Goal: Information Seeking & Learning: Stay updated

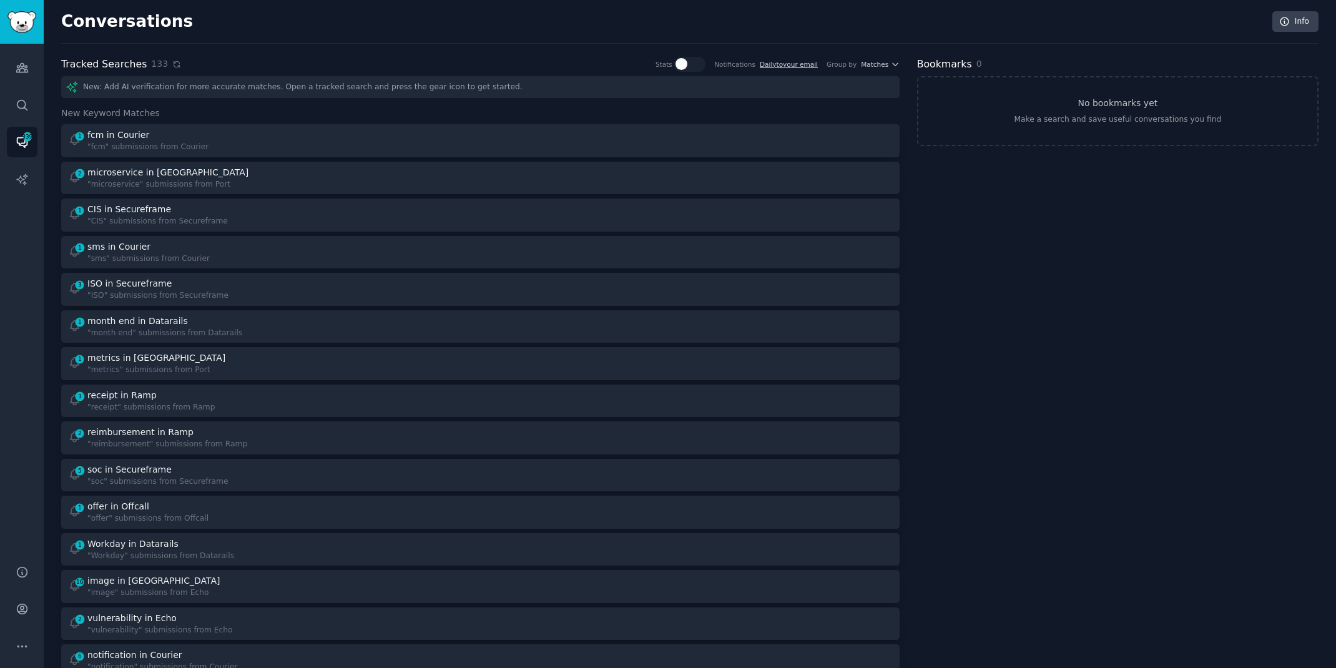
click at [174, 64] on icon at bounding box center [176, 64] width 9 height 9
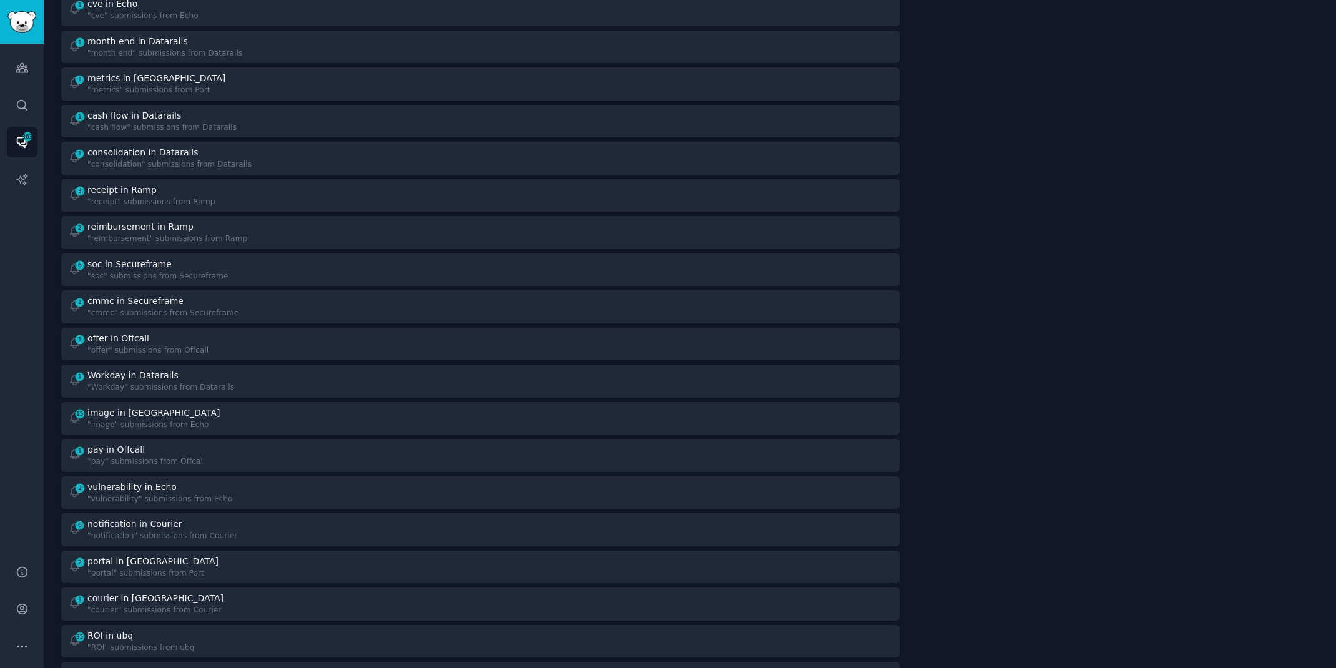
scroll to position [415, 0]
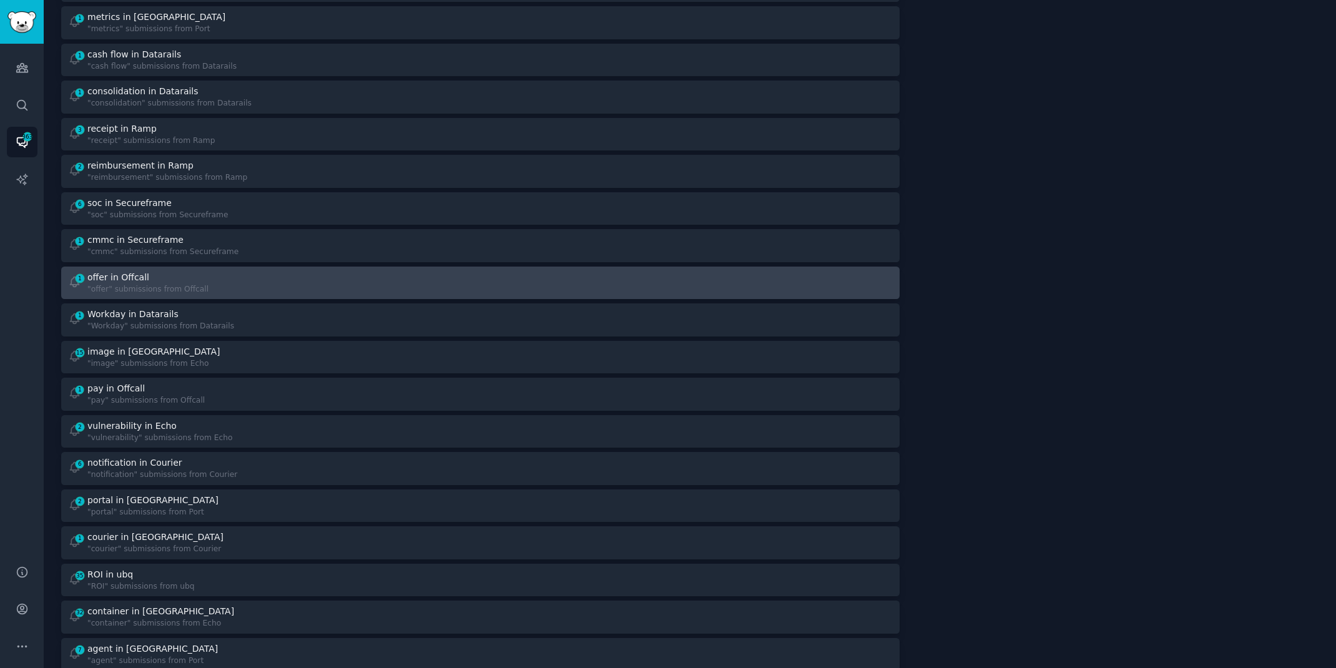
click at [505, 286] on div at bounding box center [691, 283] width 404 height 24
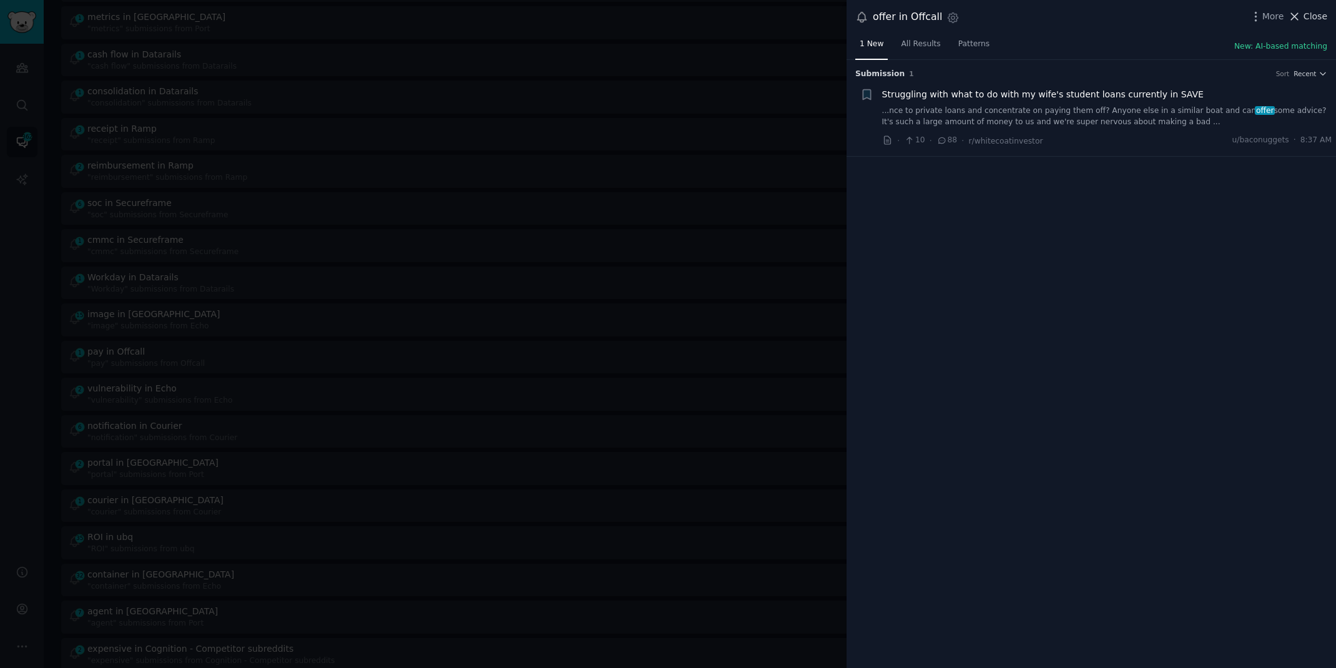
click at [1321, 14] on span "Close" at bounding box center [1316, 16] width 24 height 13
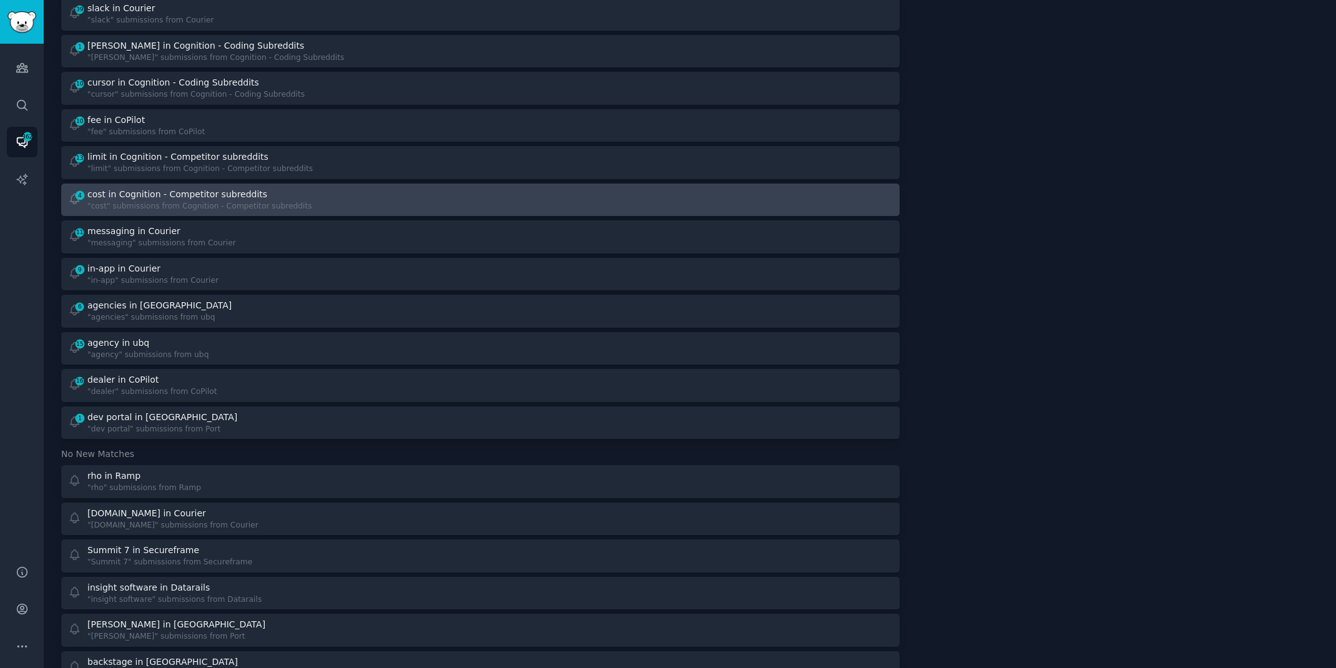
scroll to position [1238, 0]
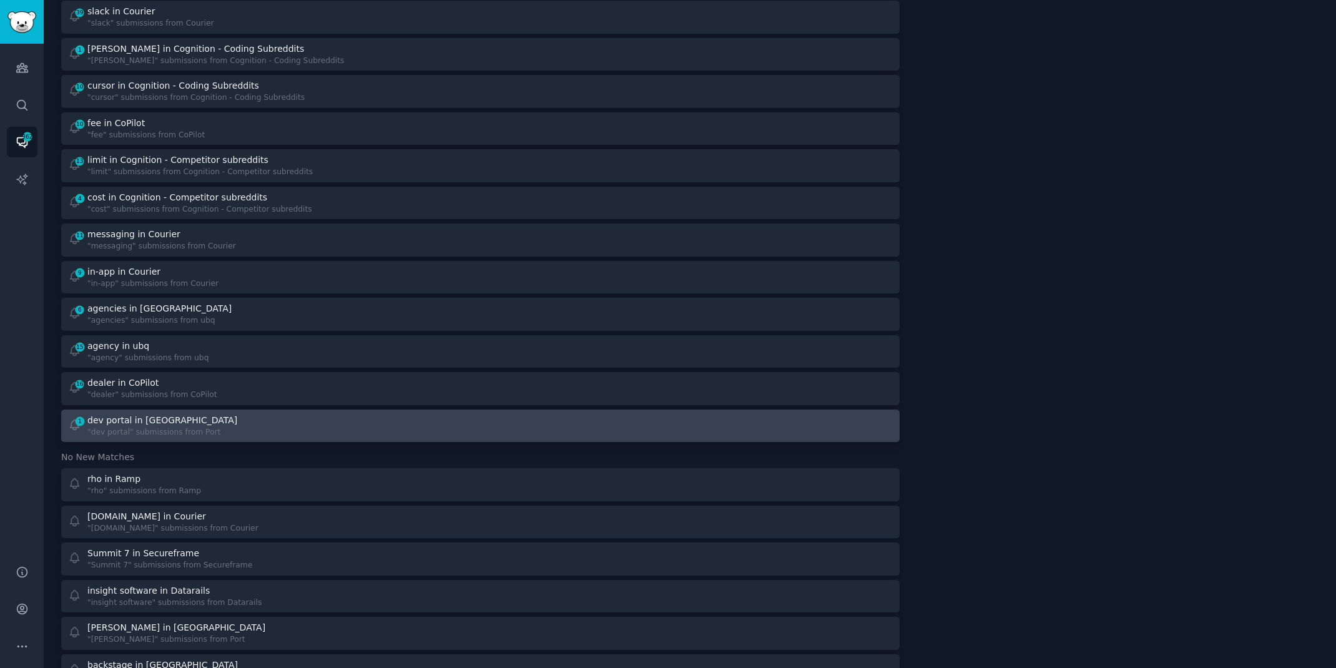
click at [270, 428] on div "1 dev portal in Port "dev portal" submissions from [GEOGRAPHIC_DATA]" at bounding box center [270, 426] width 404 height 24
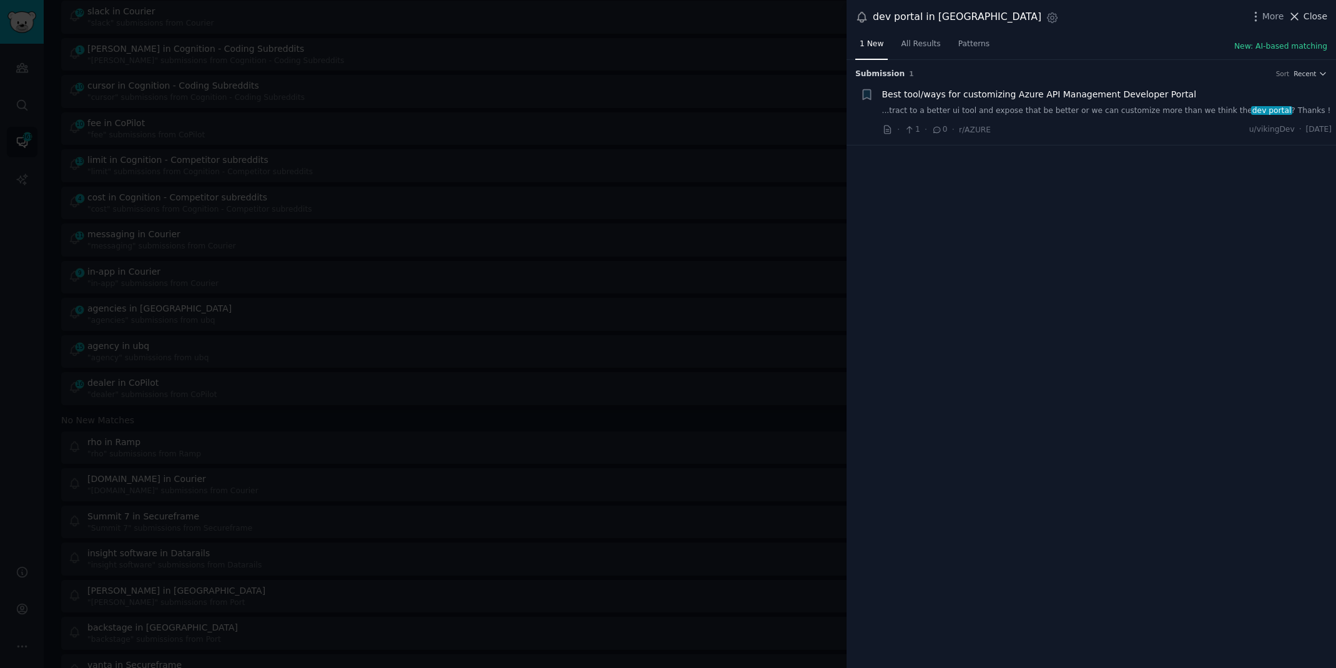
click at [1316, 13] on span "Close" at bounding box center [1316, 16] width 24 height 13
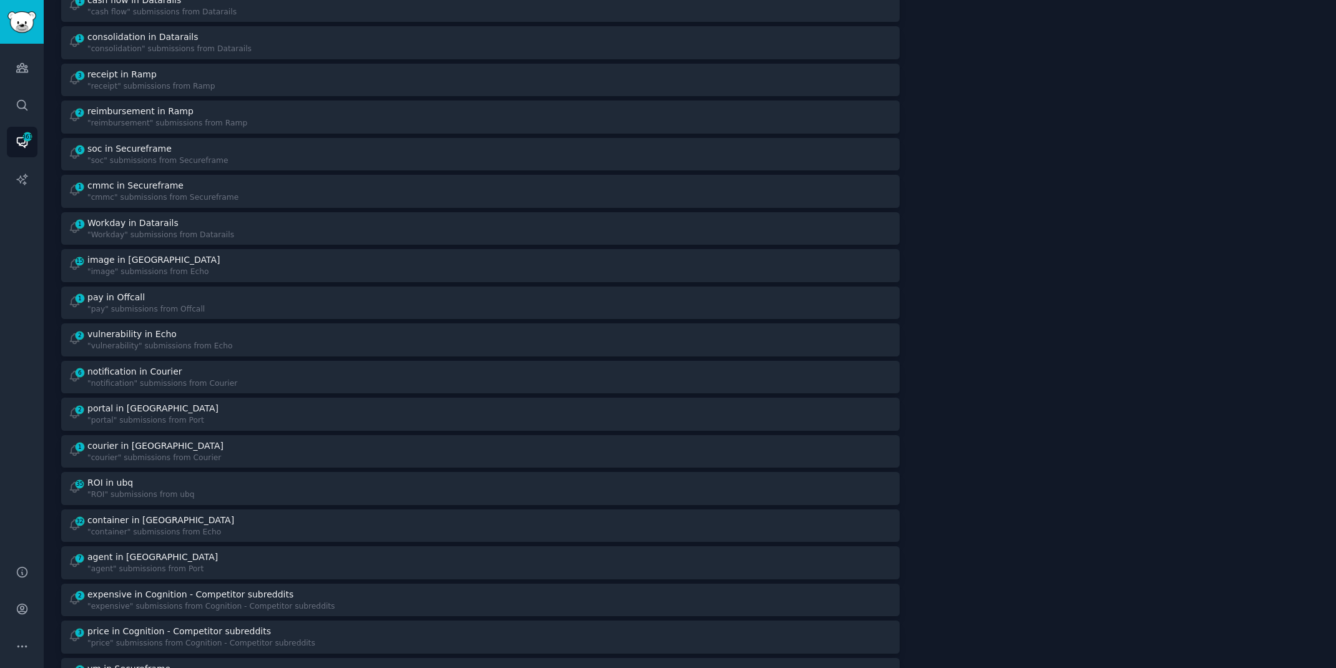
scroll to position [388, 0]
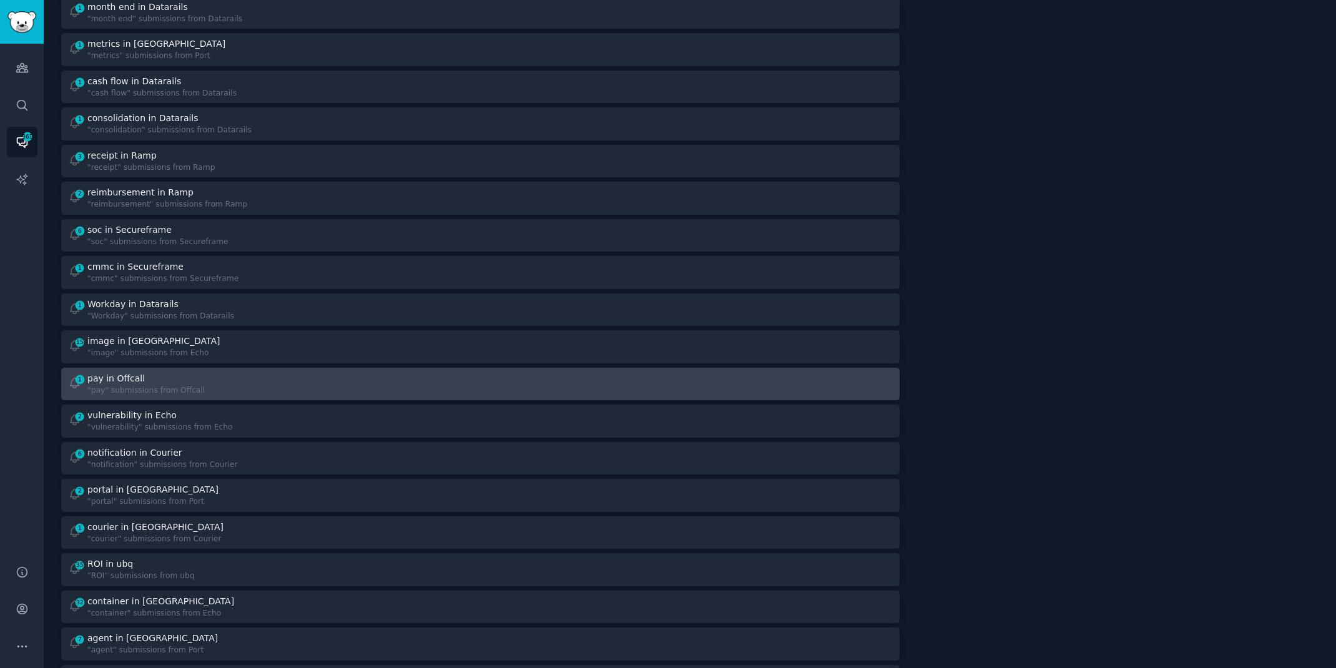
click at [369, 392] on div "1 pay in Offcall "pay" submissions from Offcall" at bounding box center [270, 384] width 404 height 24
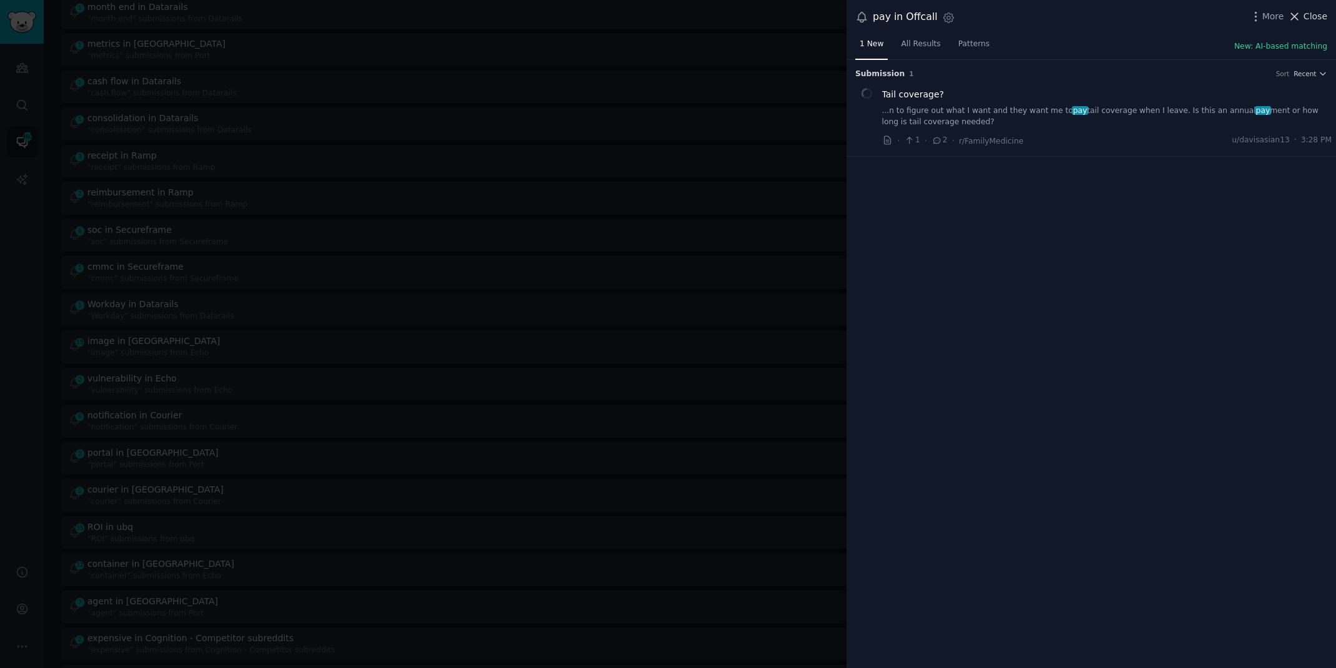
click at [1311, 13] on span "Close" at bounding box center [1316, 16] width 24 height 13
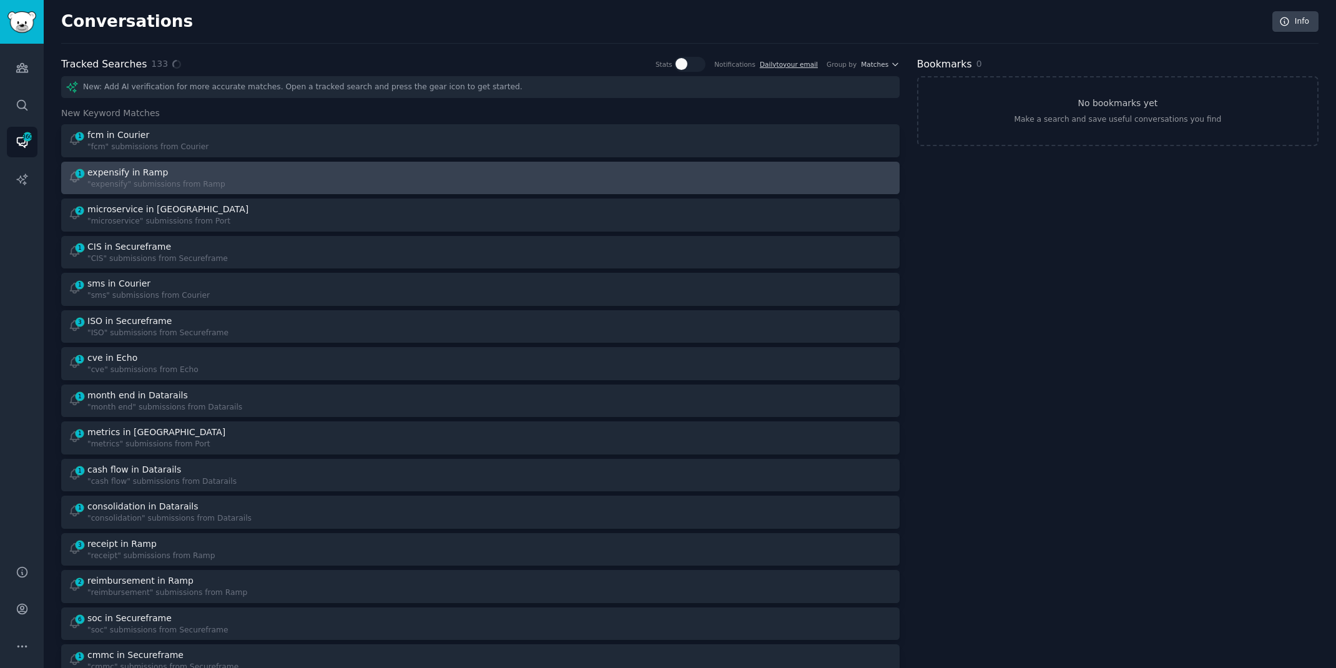
click at [417, 187] on div "1 expensify in Ramp "expensify" submissions from Ramp" at bounding box center [270, 178] width 404 height 24
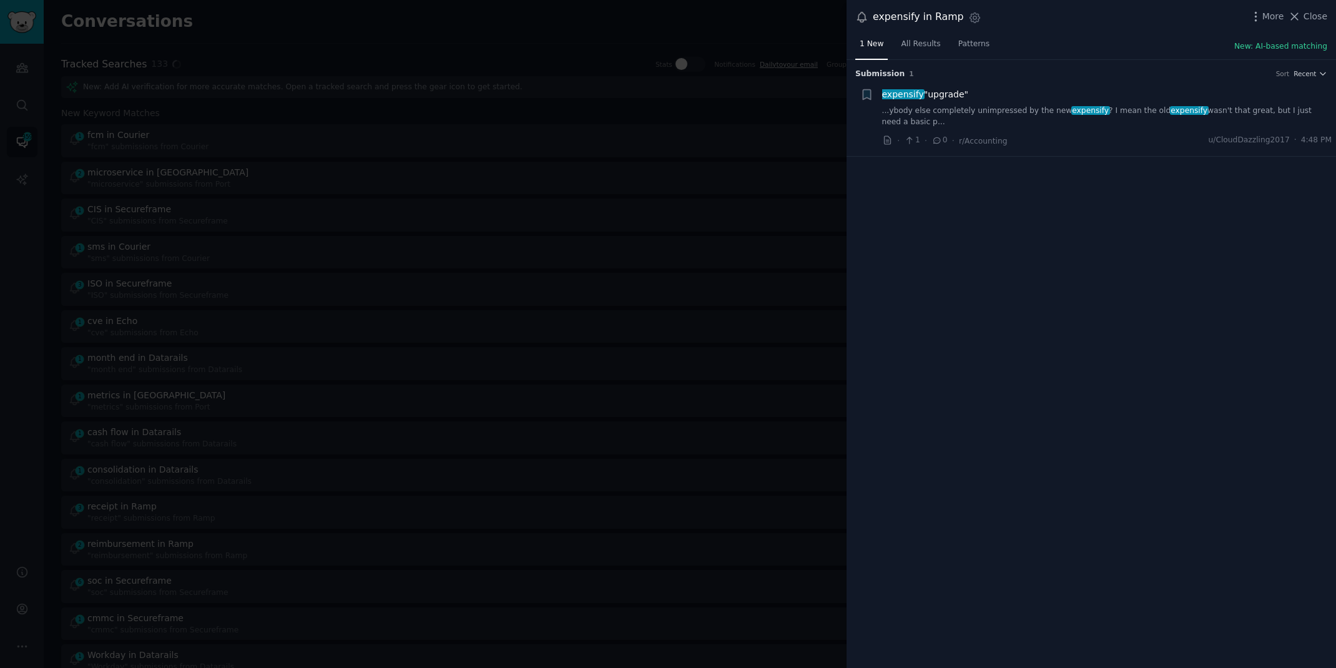
click at [1099, 114] on link "...ybody else completely unimpressed by the new expensify ? I mean the old expe…" at bounding box center [1107, 117] width 450 height 22
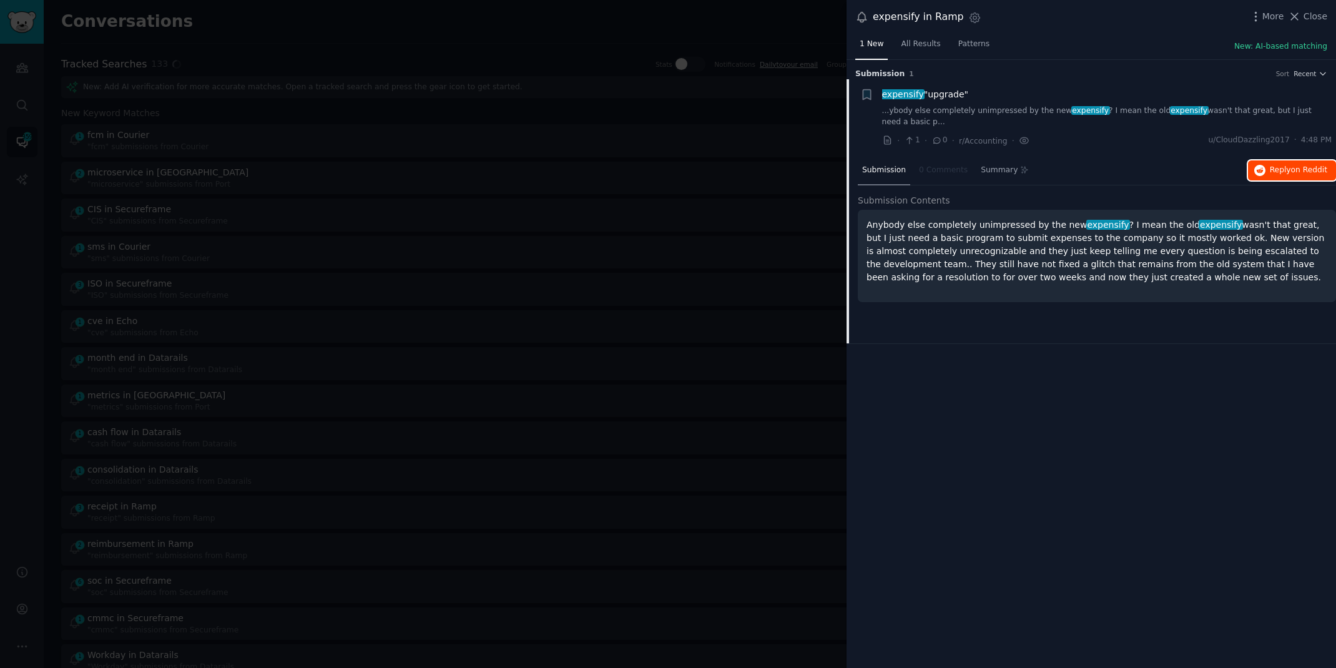
click at [1279, 174] on span "Reply on Reddit" at bounding box center [1298, 170] width 57 height 11
click at [521, 37] on div at bounding box center [668, 334] width 1336 height 668
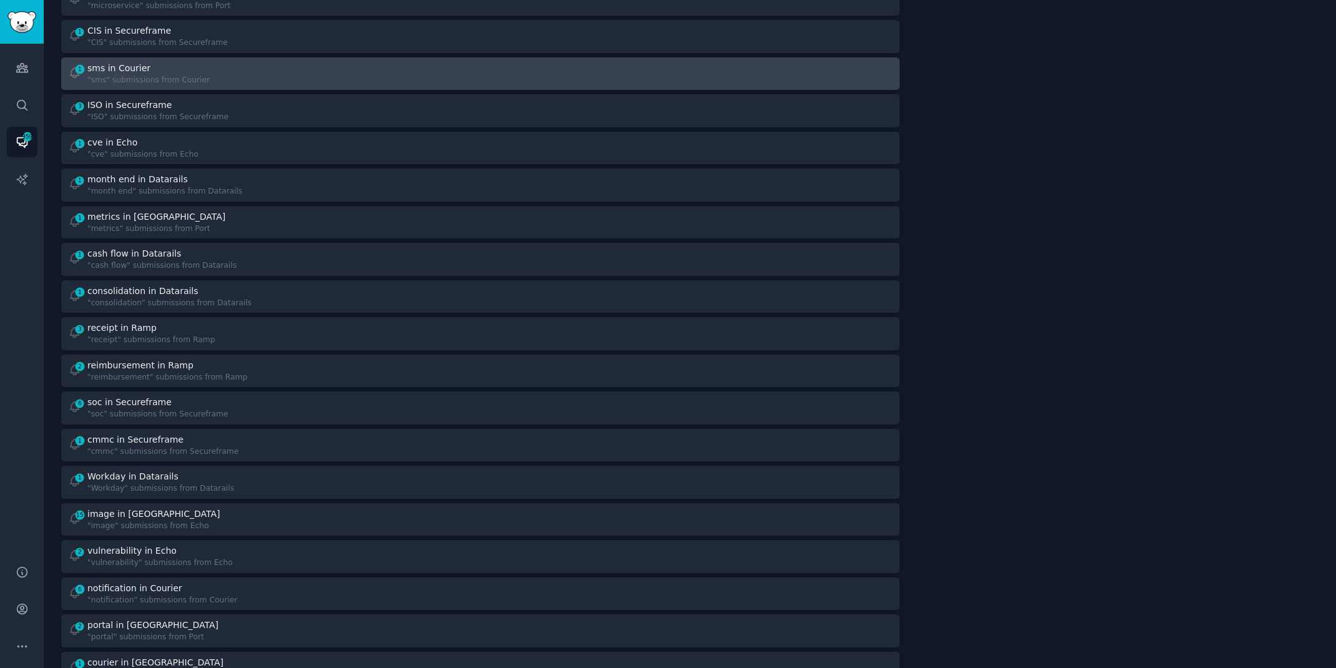
scroll to position [235, 0]
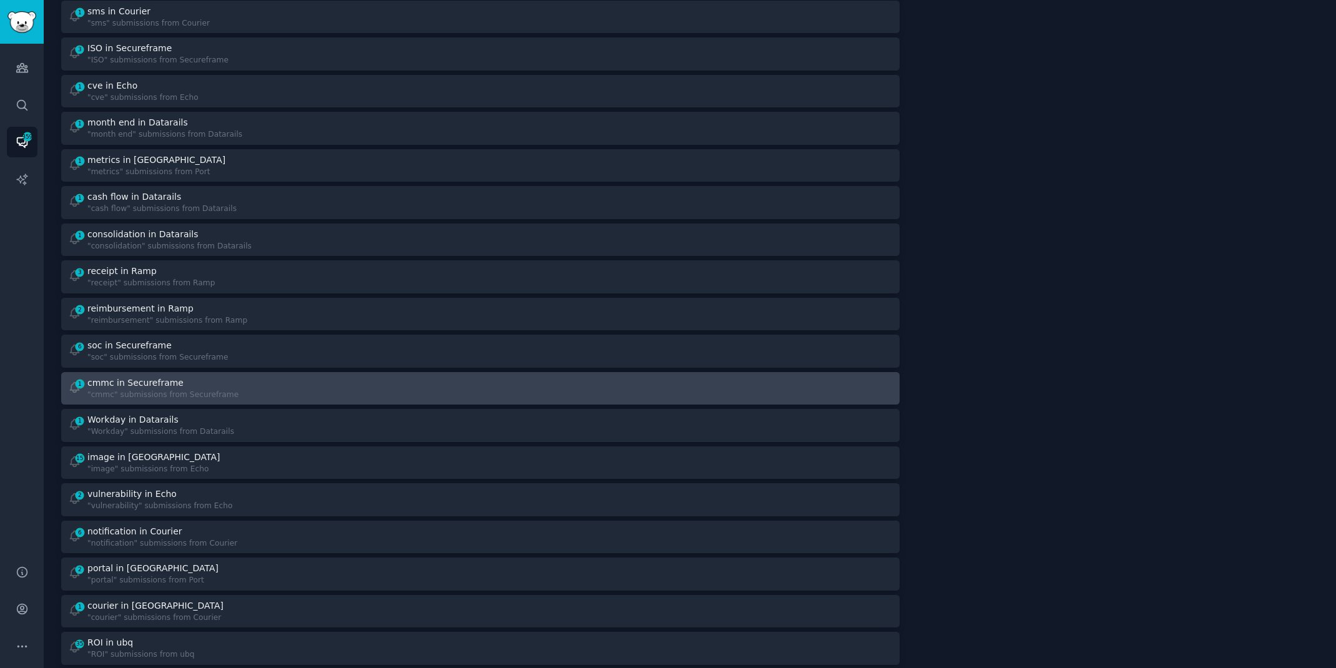
click at [599, 377] on div at bounding box center [691, 389] width 404 height 24
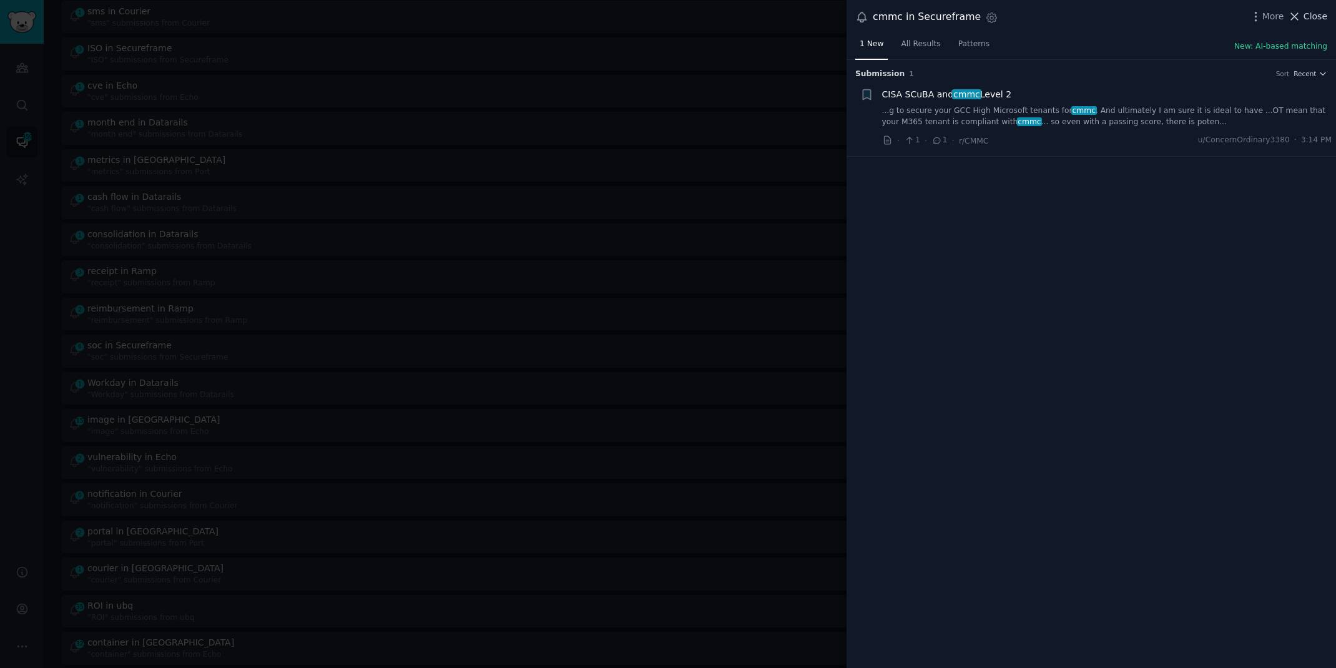
click at [1301, 17] on icon at bounding box center [1294, 16] width 13 height 13
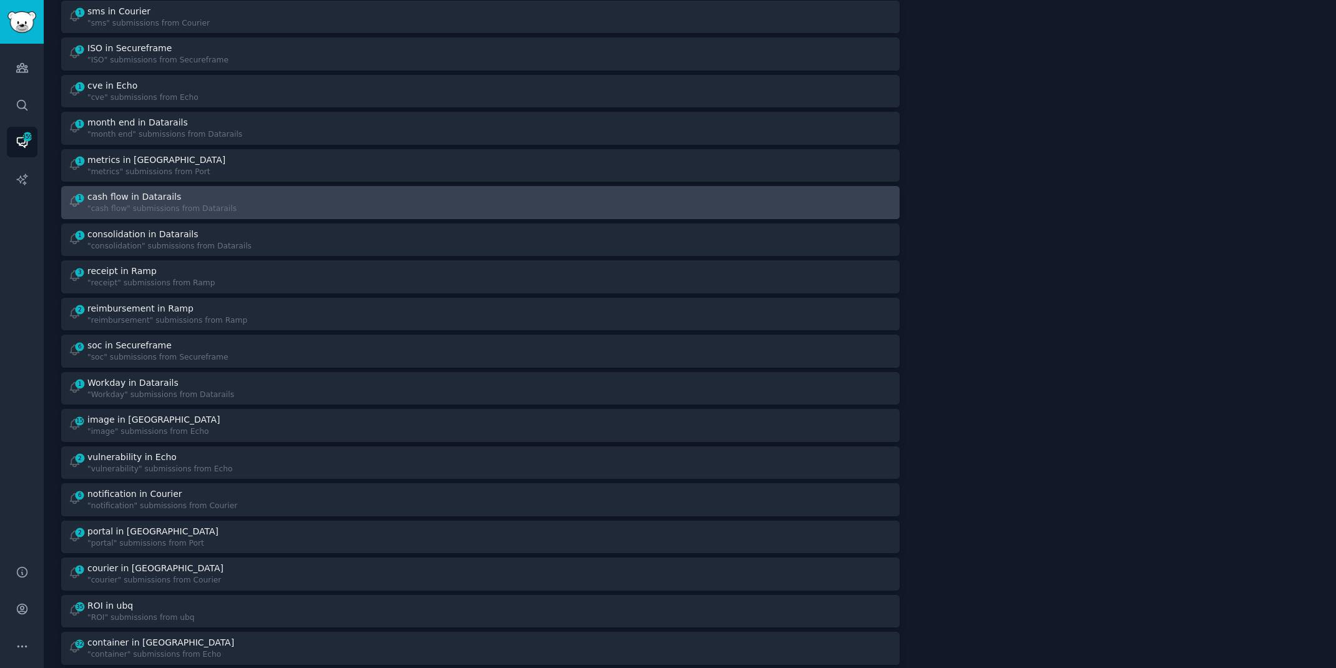
click at [620, 202] on div at bounding box center [691, 202] width 404 height 24
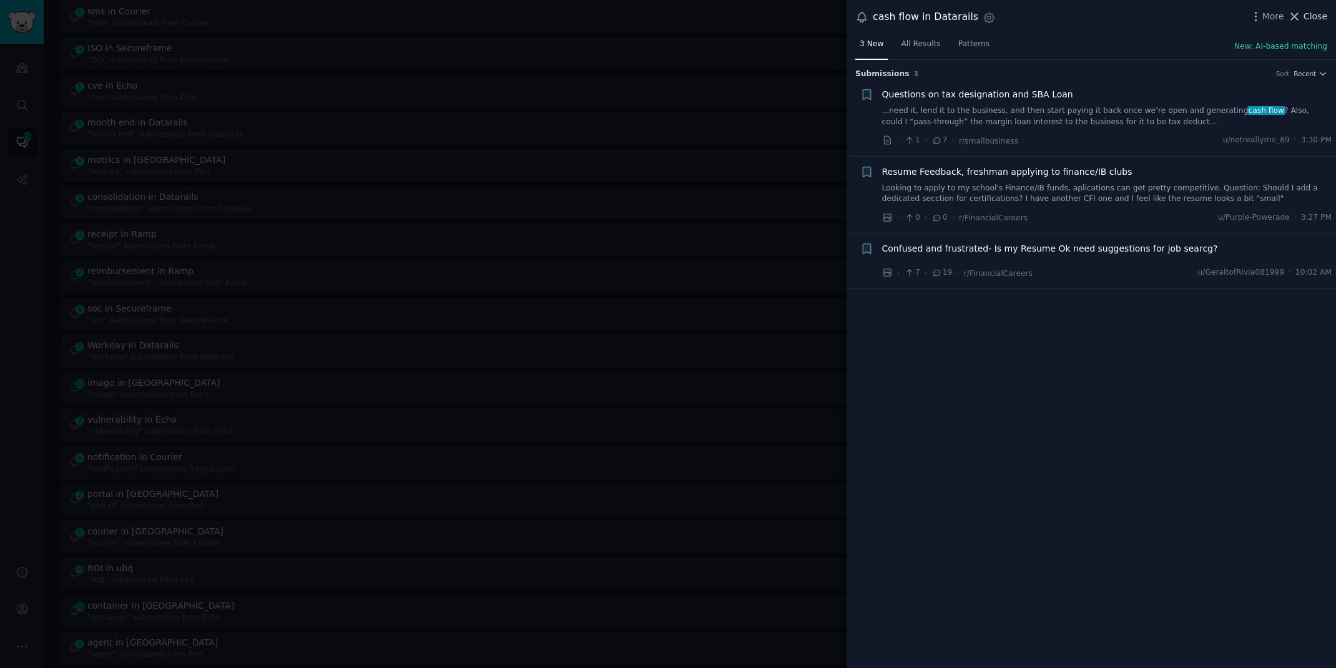
click at [1309, 11] on span "Close" at bounding box center [1316, 16] width 24 height 13
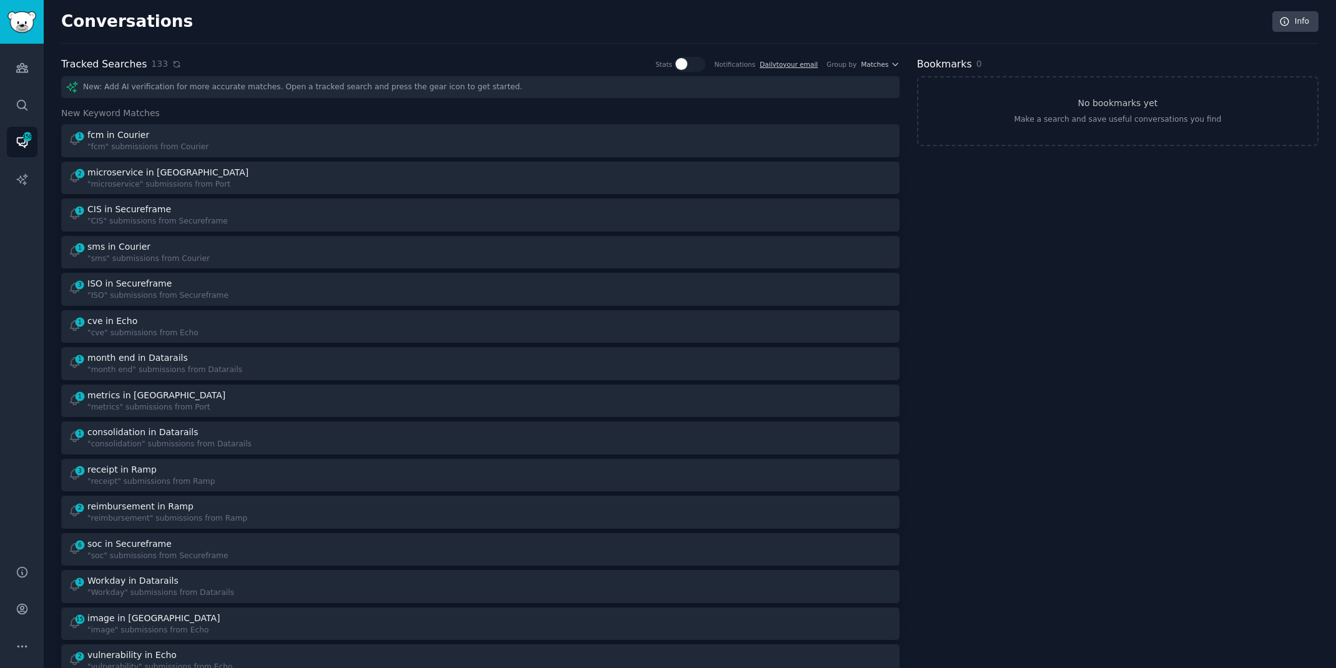
click at [172, 62] on icon at bounding box center [176, 64] width 9 height 9
